Goal: Task Accomplishment & Management: Use online tool/utility

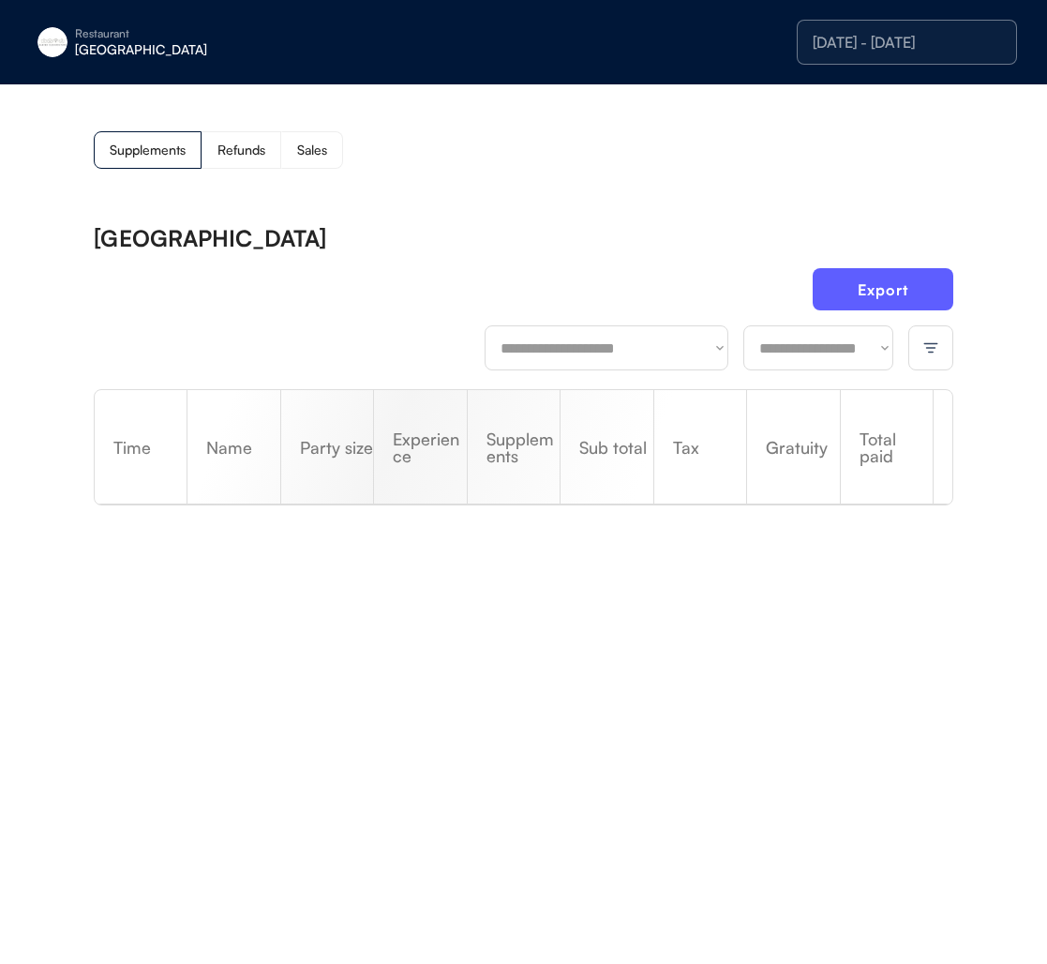
click at [805, 356] on select "**********" at bounding box center [818, 347] width 150 height 45
click at [888, 50] on div "[DATE] - [DATE]" at bounding box center [907, 42] width 188 height 15
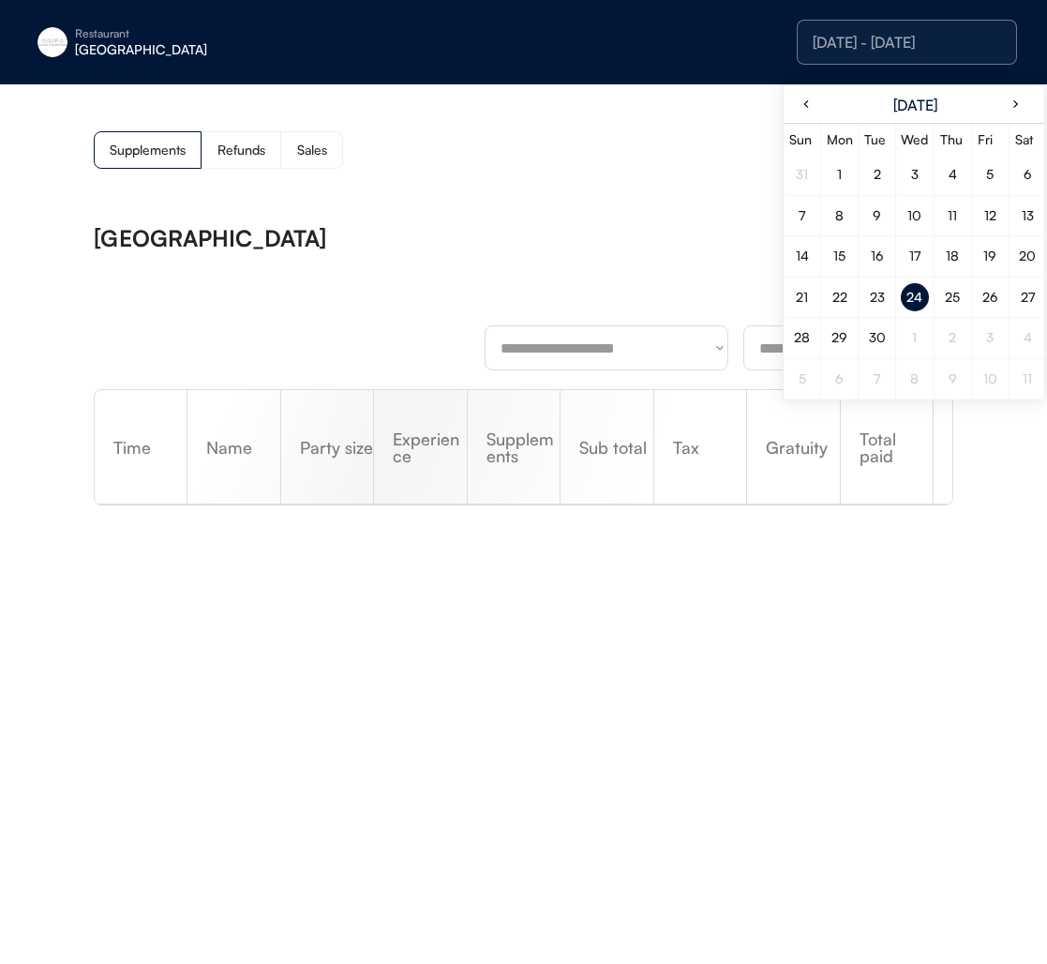
click at [926, 299] on div "24" at bounding box center [915, 297] width 28 height 28
click at [922, 300] on div "24" at bounding box center [915, 297] width 28 height 28
drag, startPoint x: 519, startPoint y: 226, endPoint x: 486, endPoint y: 6, distance: 222.7
click at [519, 227] on div "[GEOGRAPHIC_DATA]" at bounding box center [524, 238] width 860 height 22
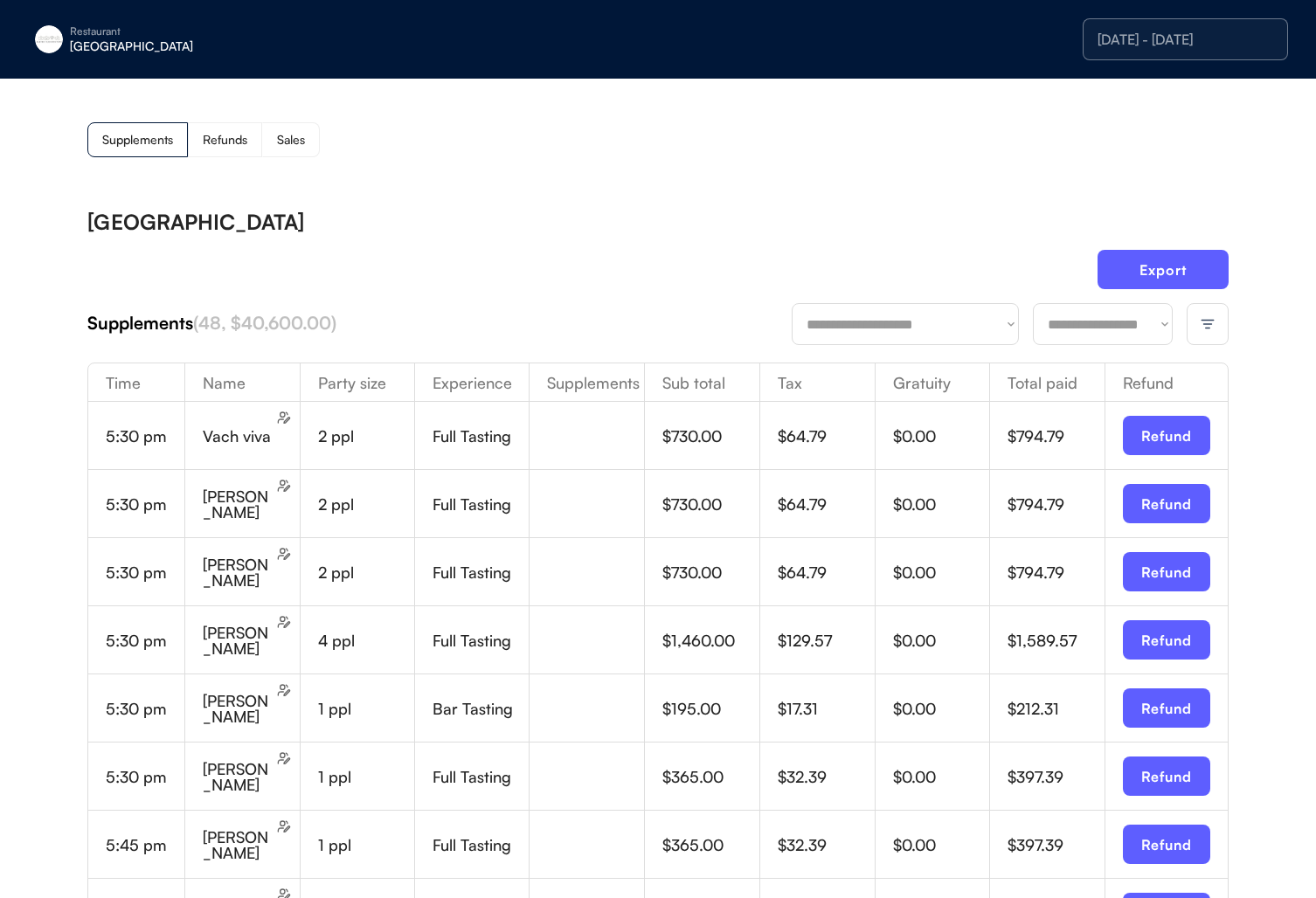
click at [975, 325] on div "**********" at bounding box center [1009, 323] width 437 height 42
click at [975, 325] on img at bounding box center [1207, 323] width 16 height 16
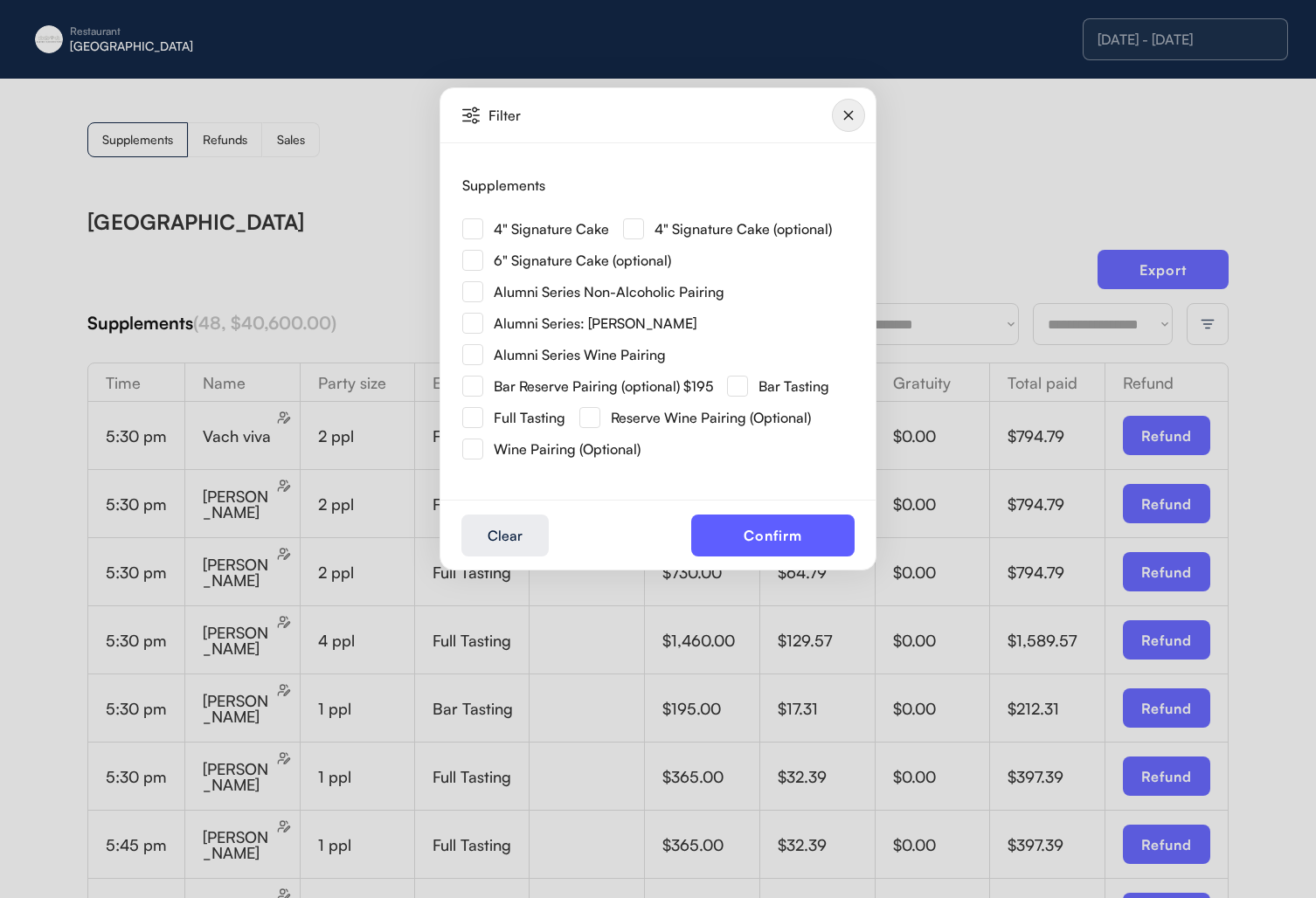
click at [681, 300] on div "Alumni Series Non-Alcoholic Pairing" at bounding box center [593, 292] width 262 height 20
click at [479, 292] on img at bounding box center [473, 292] width 21 height 20
click at [475, 348] on img at bounding box center [473, 354] width 21 height 20
click at [471, 320] on img at bounding box center [473, 323] width 21 height 20
click at [506, 518] on button "Clear" at bounding box center [505, 535] width 88 height 42
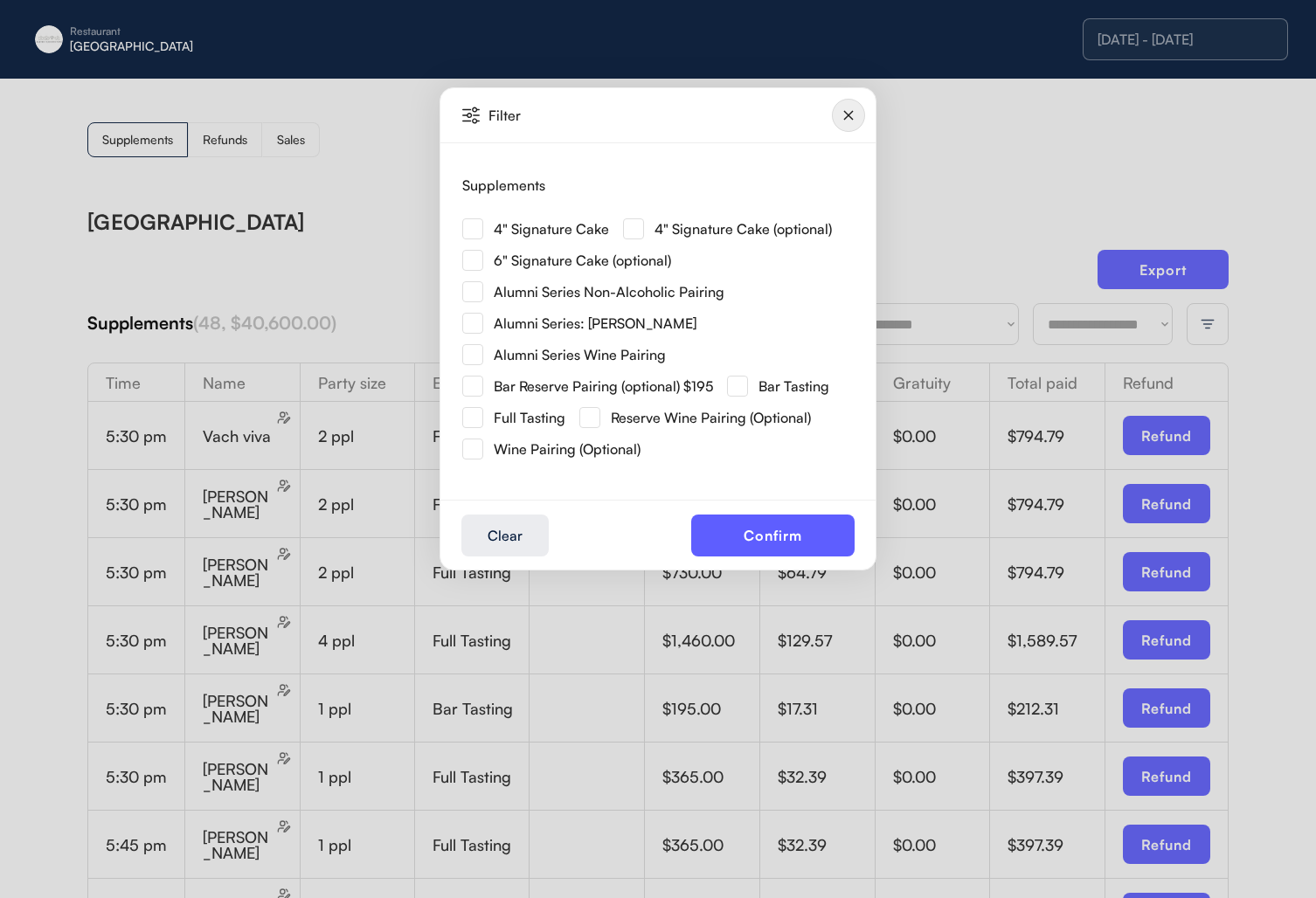
click at [975, 252] on div at bounding box center [658, 449] width 1316 height 898
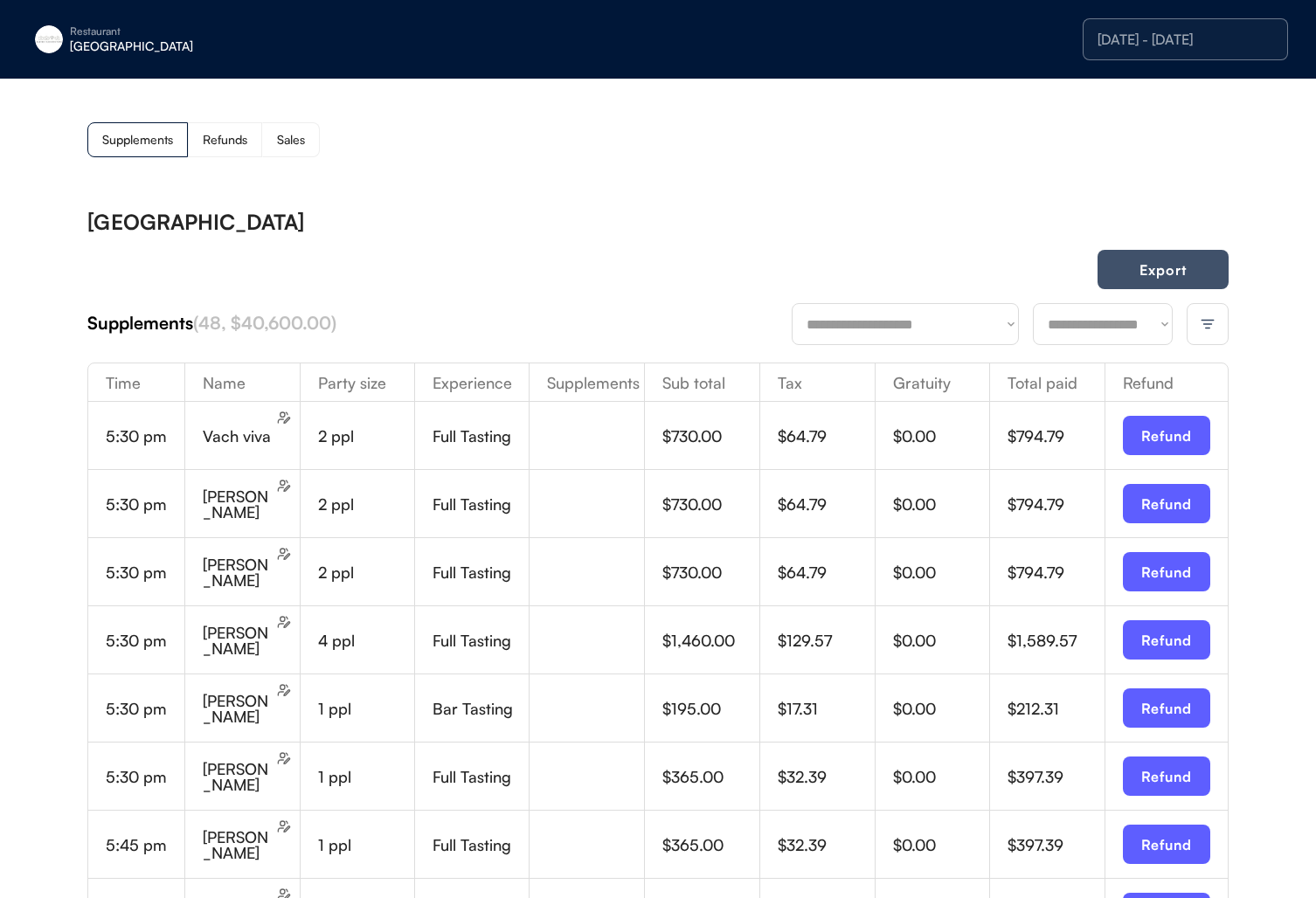
click at [975, 262] on button "Export" at bounding box center [1162, 269] width 131 height 39
